Goal: Transaction & Acquisition: Purchase product/service

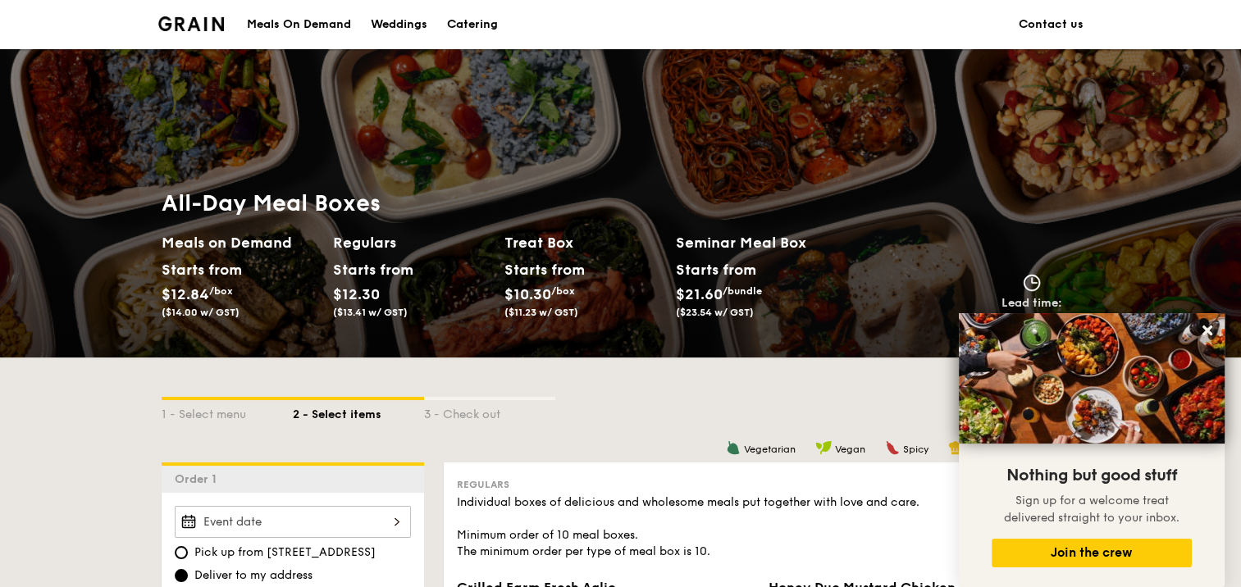
click at [292, 30] on div "Meals On Demand" at bounding box center [299, 24] width 104 height 49
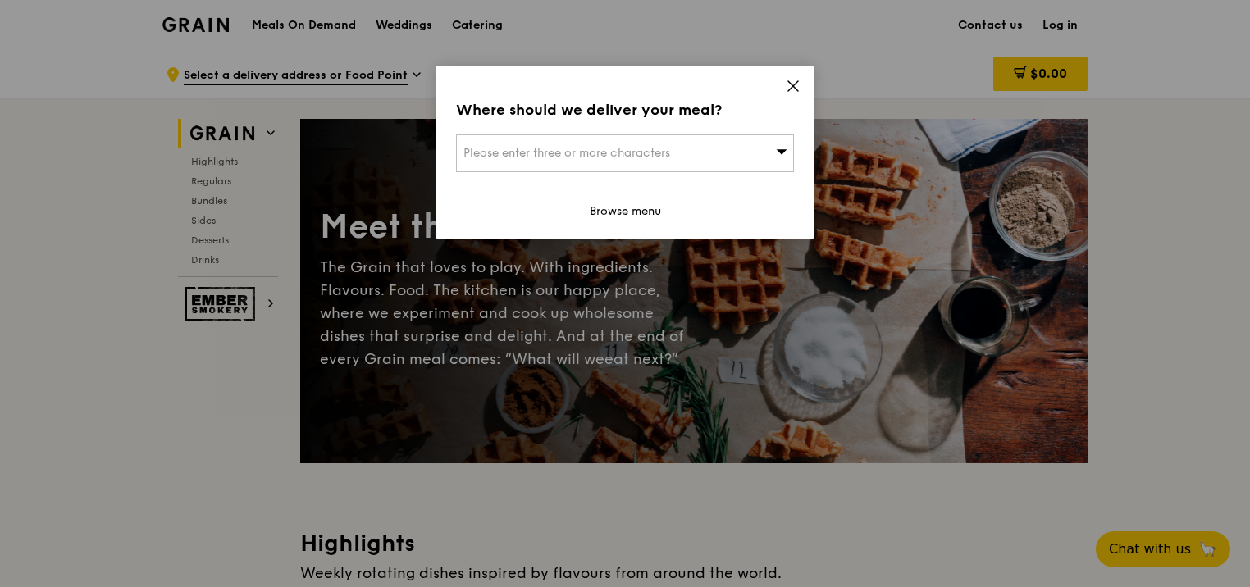
click at [798, 92] on icon at bounding box center [793, 86] width 15 height 15
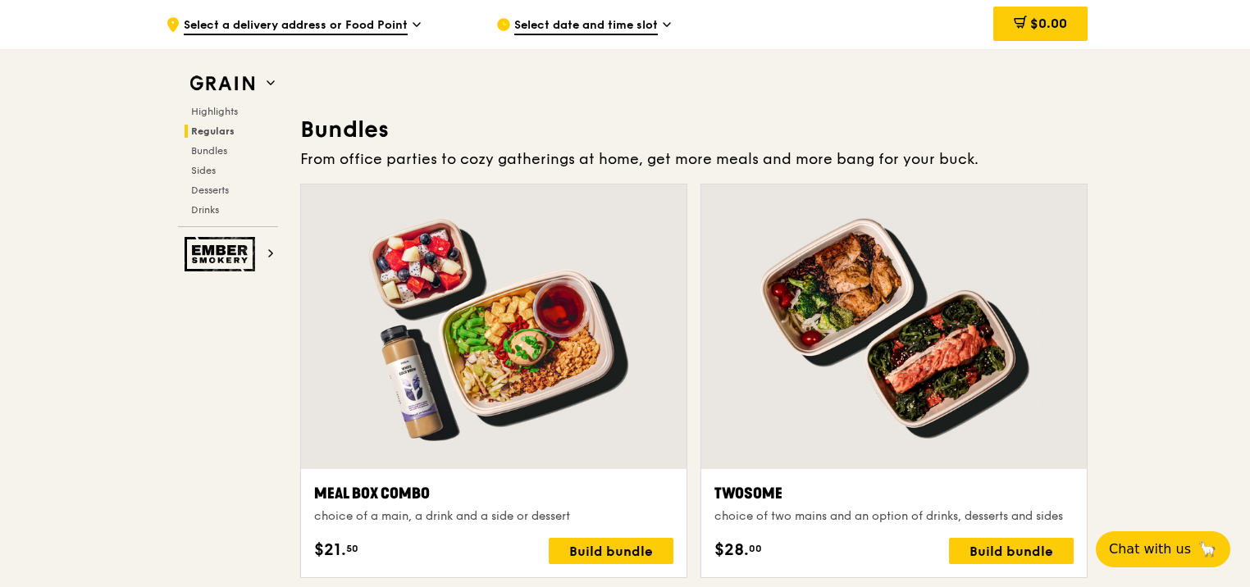
scroll to position [1969, 0]
